Goal: Find specific page/section: Find specific page/section

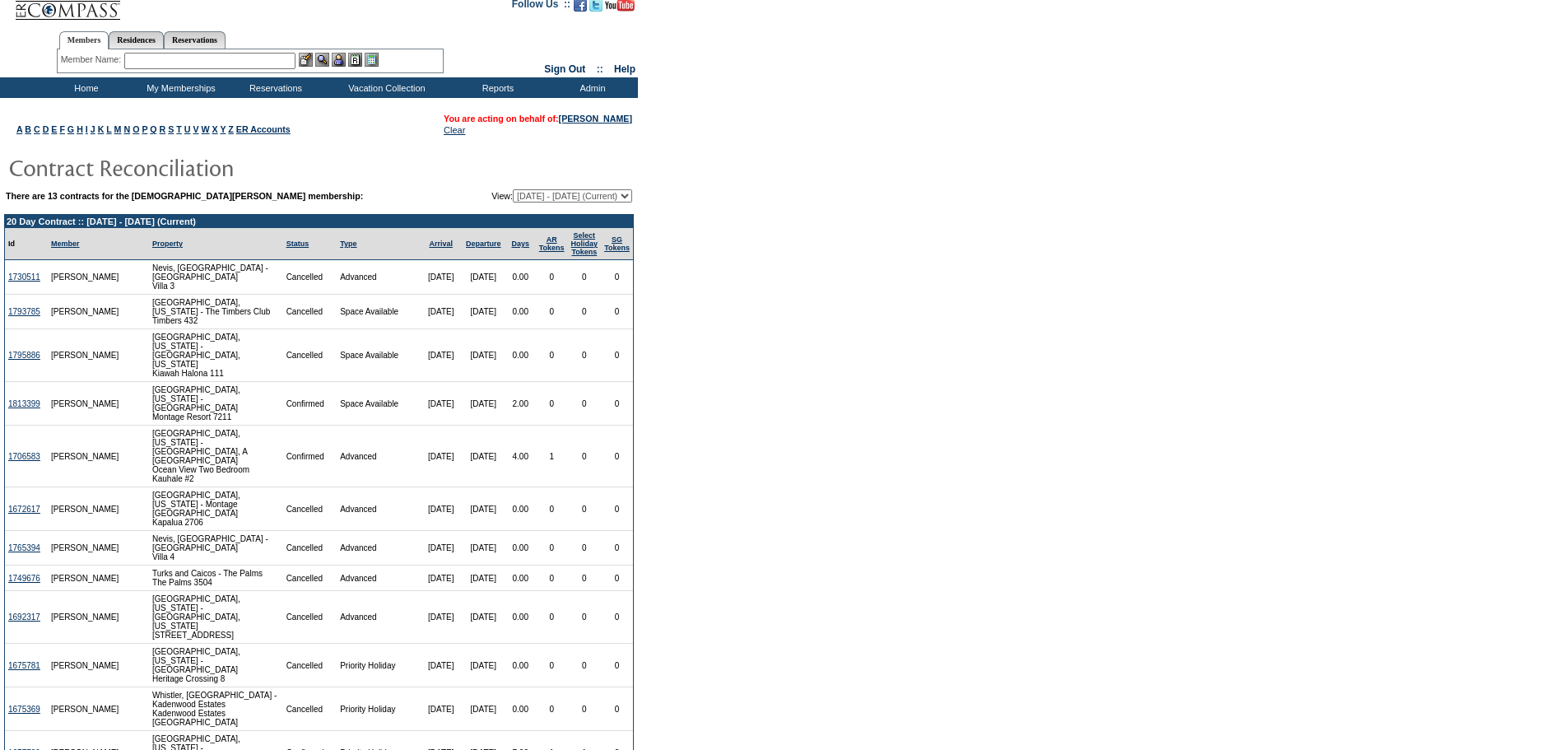
scroll to position [12, 0]
click at [269, 64] on input "text" at bounding box center [210, 62] width 171 height 17
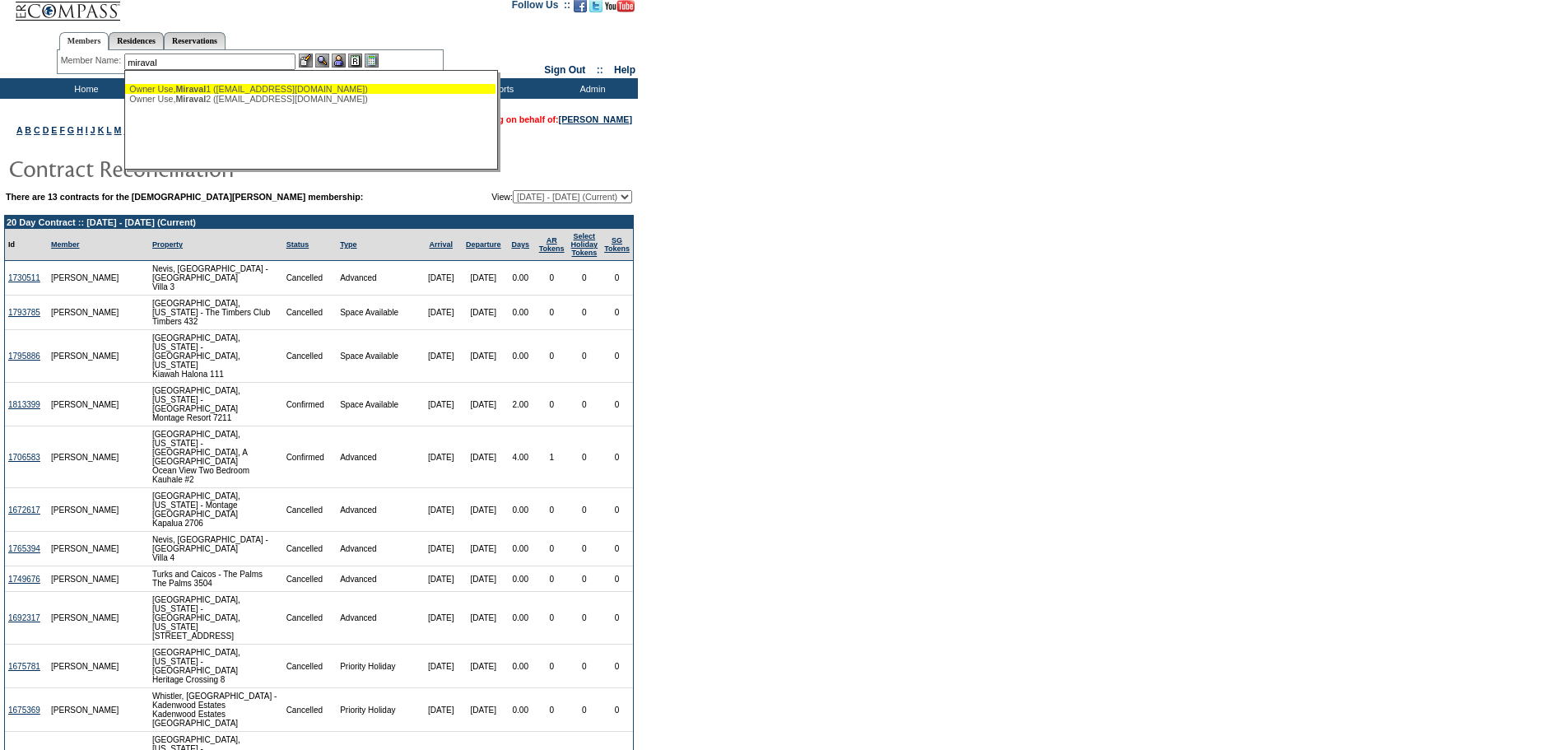
type input "miraval"
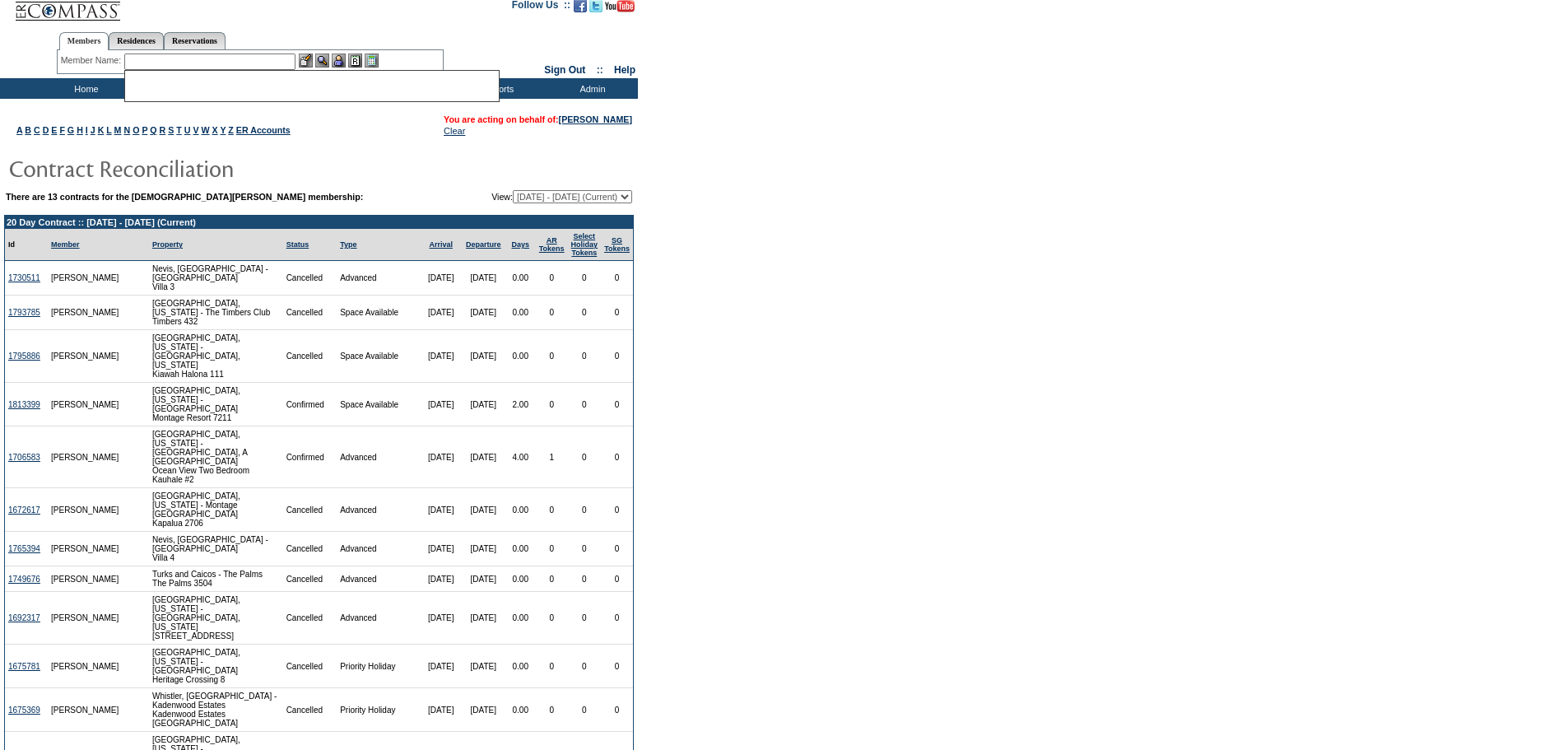
click at [402, 187] on table "A B C D E F G H I J K L M N O P Q R S T U V W X Y Z ER Accounts You are acting …" at bounding box center [319, 490] width 638 height 763
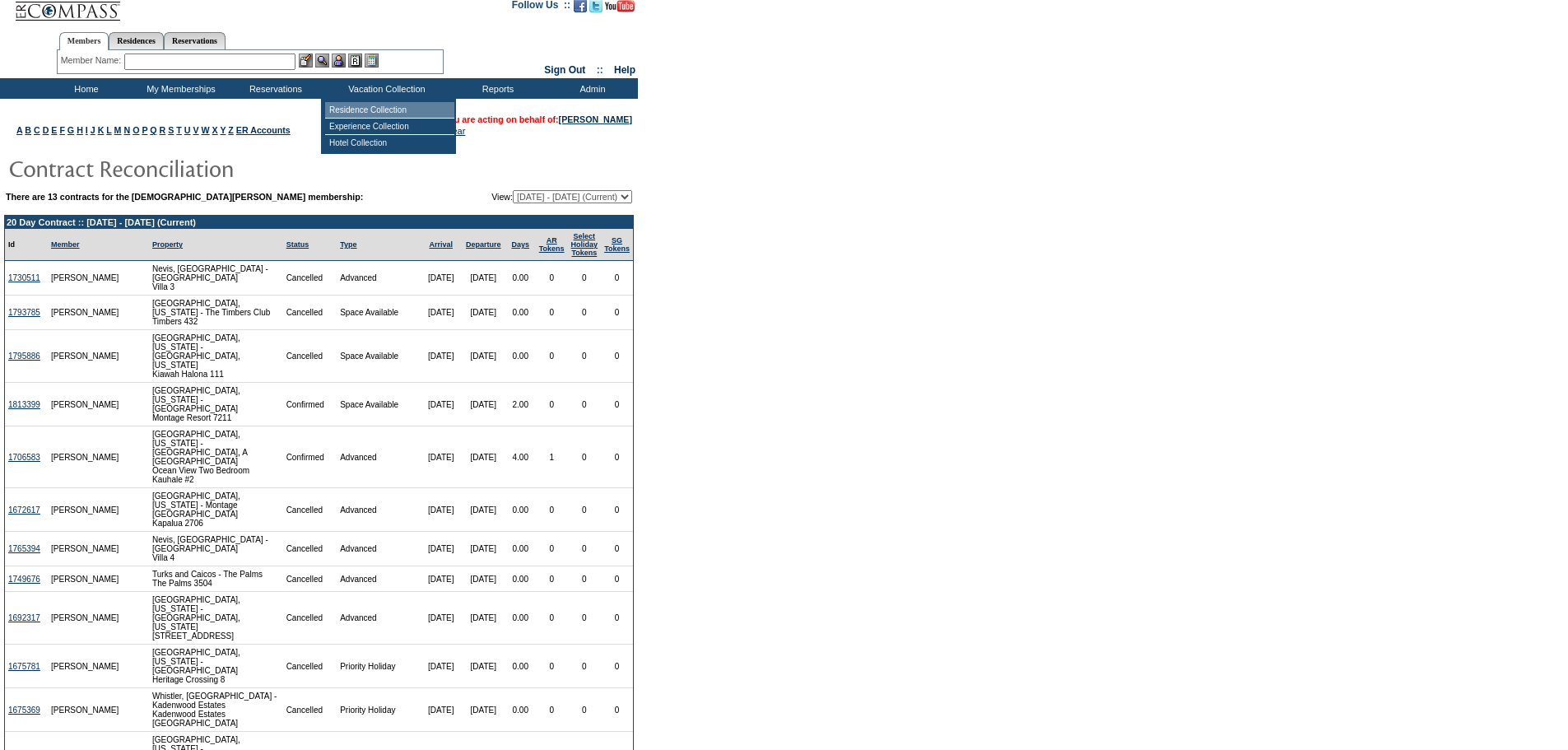
click at [368, 107] on td "Residence Collection" at bounding box center [390, 111] width 129 height 17
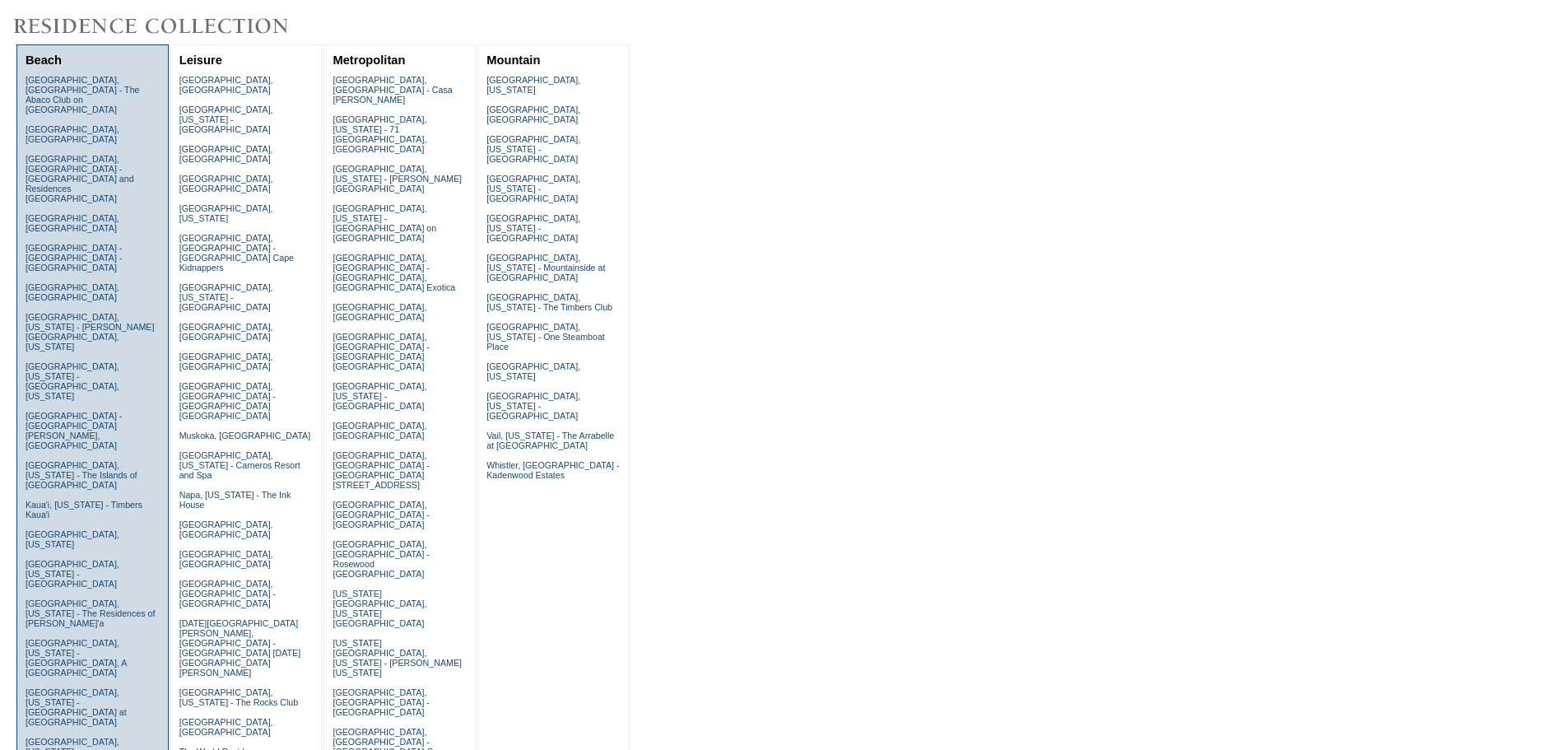
scroll to position [177, 0]
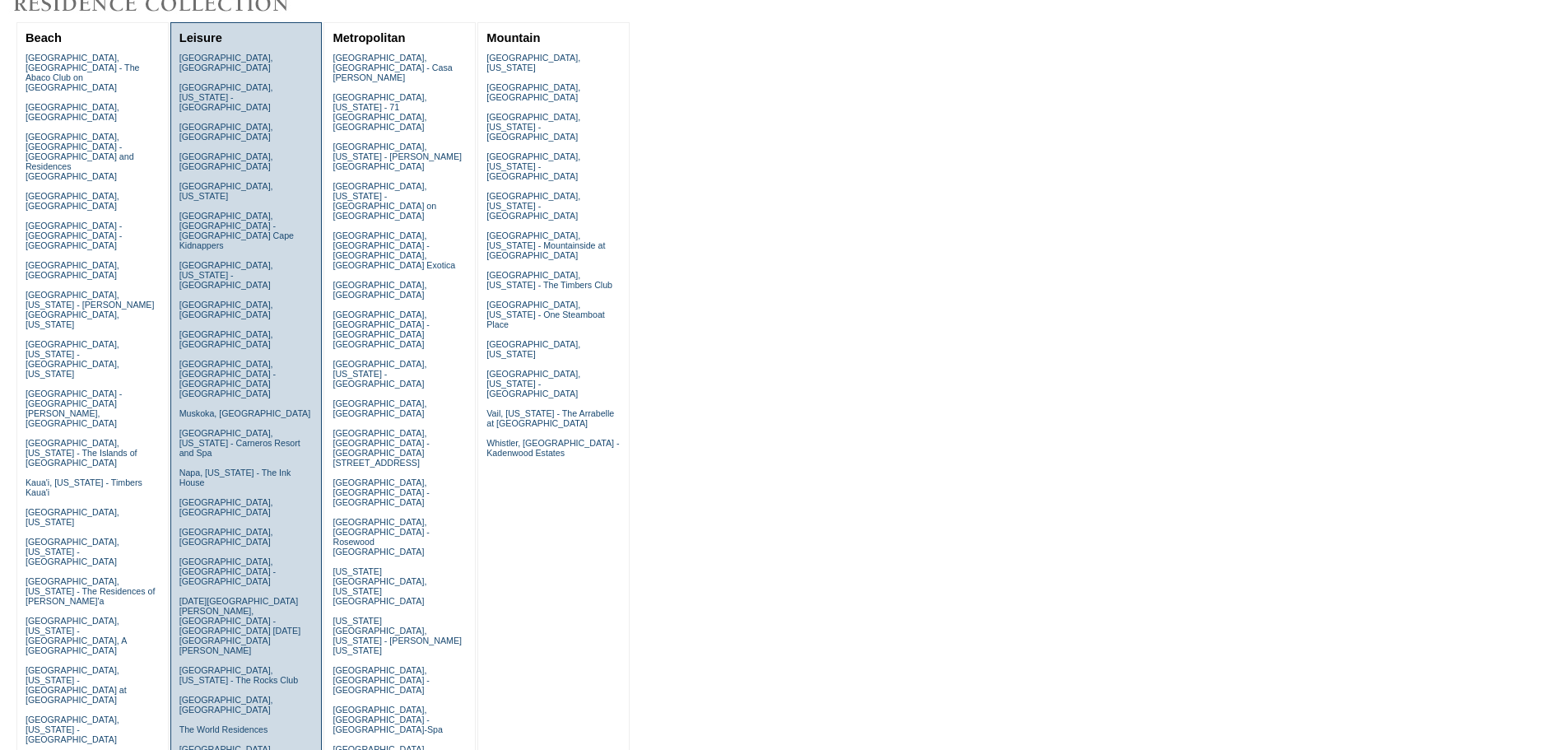
click at [221, 744] on link "Tucson, Arizona - Miraval Arizona Resort & Spa" at bounding box center [231, 764] width 103 height 40
